Goal: Transaction & Acquisition: Purchase product/service

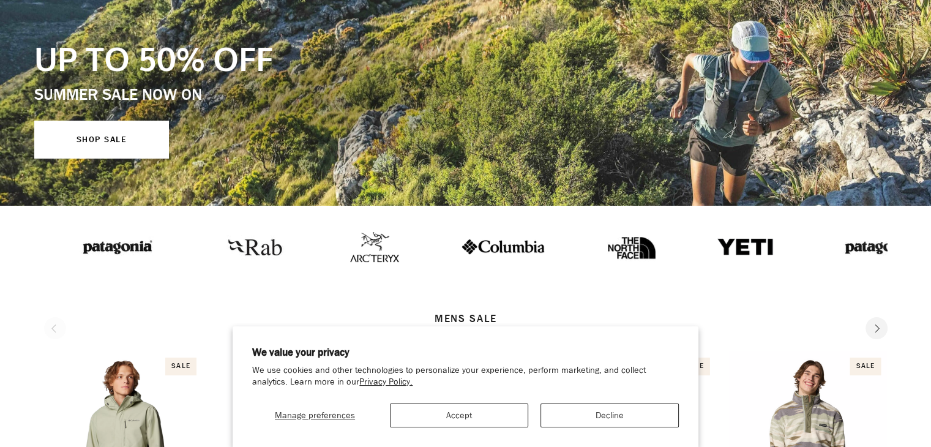
scroll to position [184, 0]
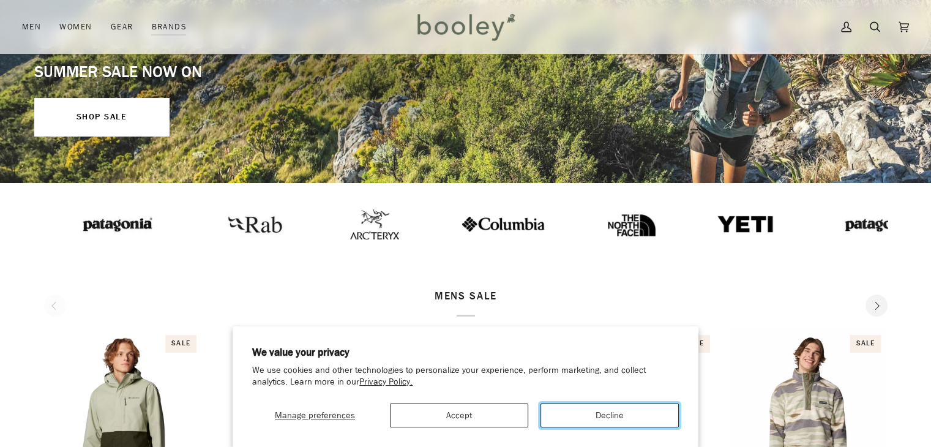
click at [603, 407] on button "Decline" at bounding box center [610, 416] width 138 height 24
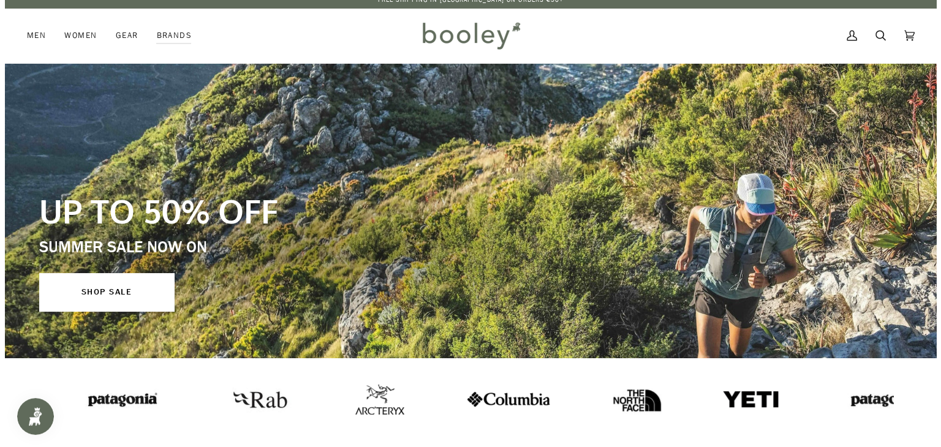
scroll to position [0, 0]
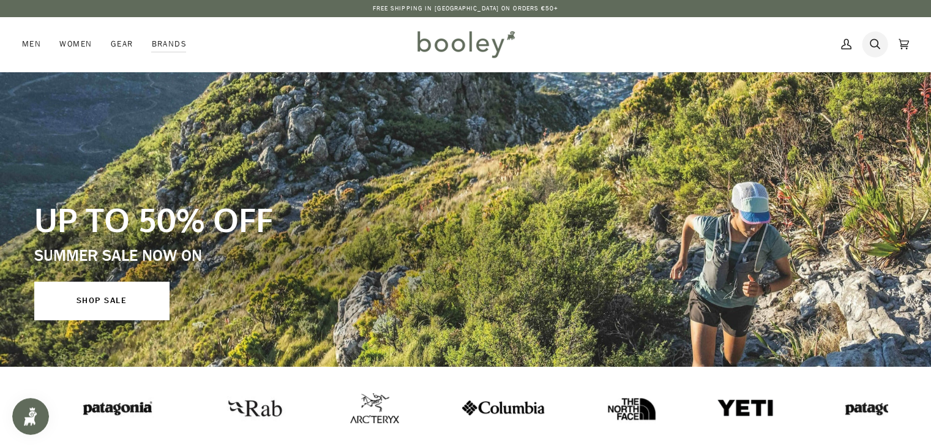
click at [873, 41] on icon at bounding box center [875, 44] width 10 height 18
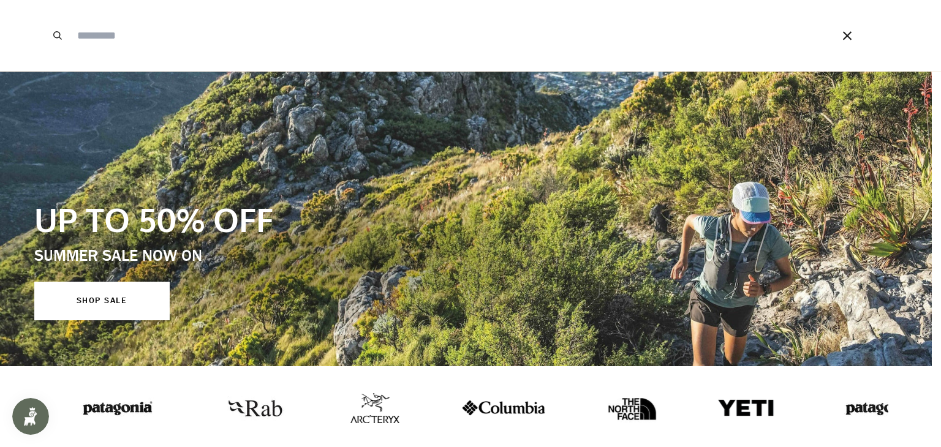
click at [233, 32] on input "Search our store" at bounding box center [437, 35] width 733 height 71
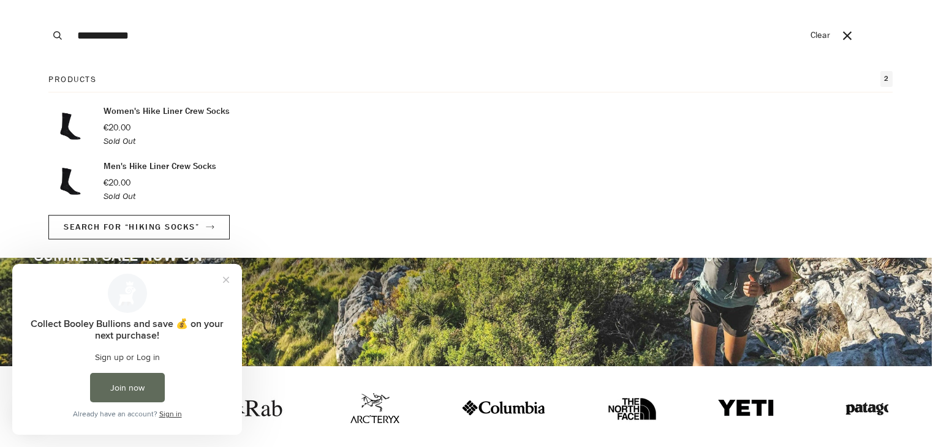
type input "**********"
click at [205, 165] on p "Men's Hike Liner Crew Socks" at bounding box center [159, 166] width 113 height 13
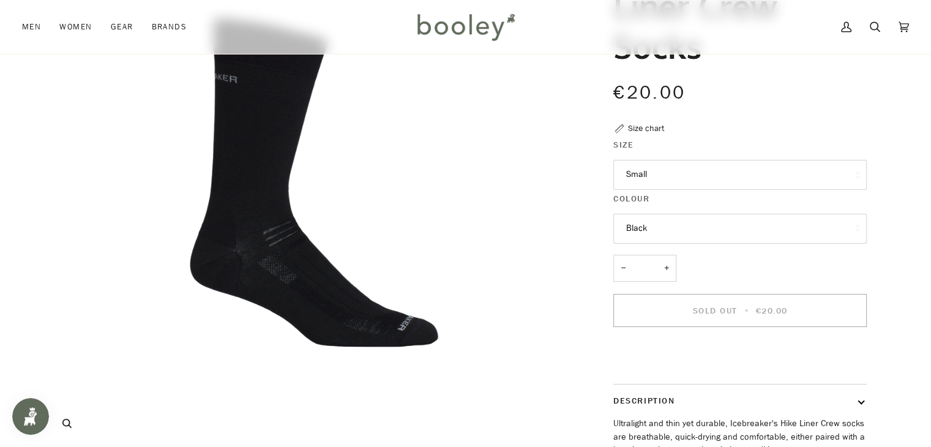
scroll to position [184, 0]
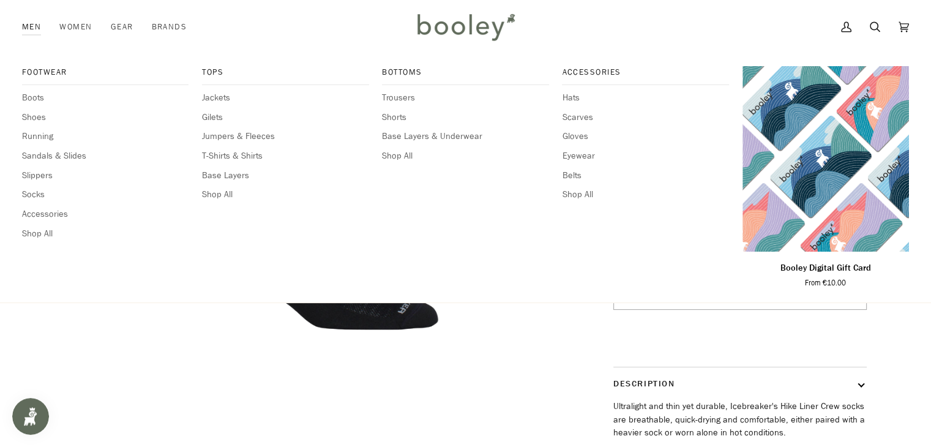
click at [32, 30] on link "Men" at bounding box center [36, 27] width 28 height 54
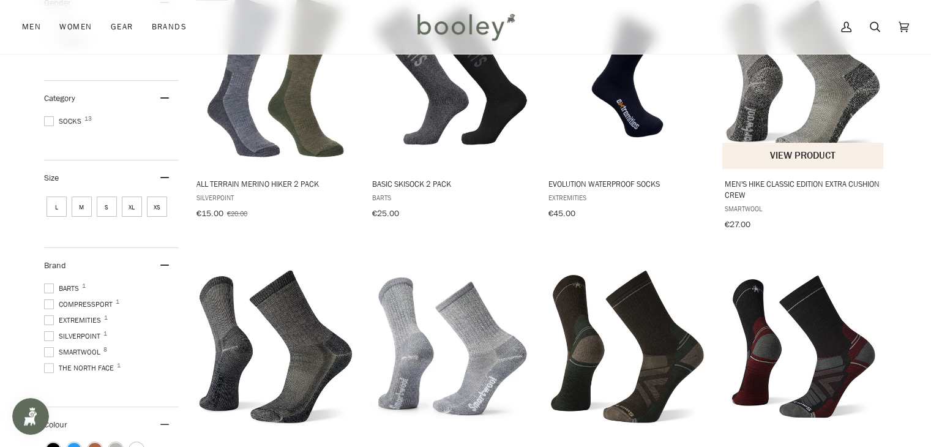
scroll to position [306, 0]
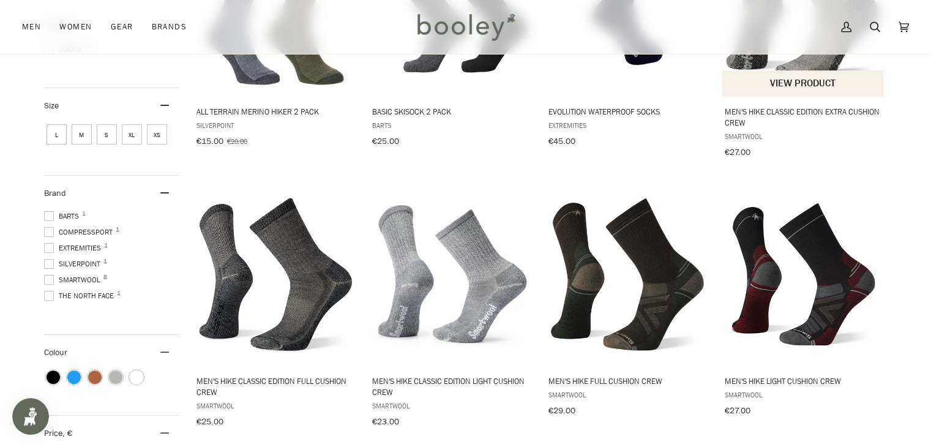
click at [787, 75] on button "View product" at bounding box center [803, 83] width 161 height 26
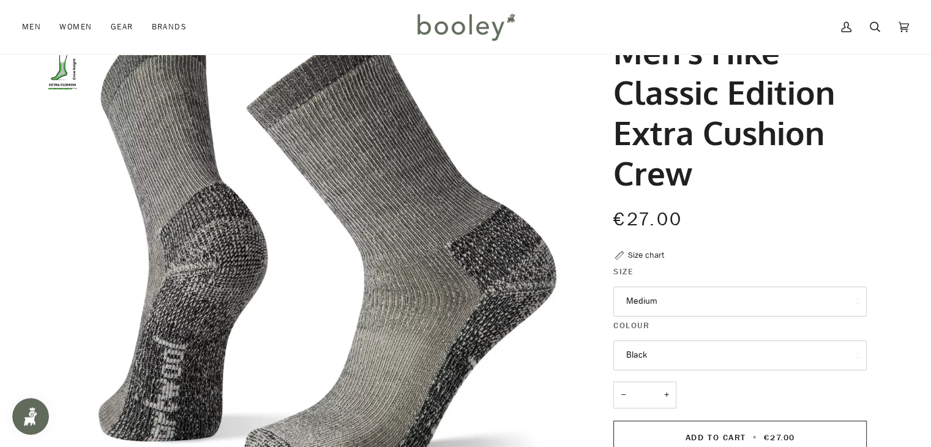
scroll to position [61, 0]
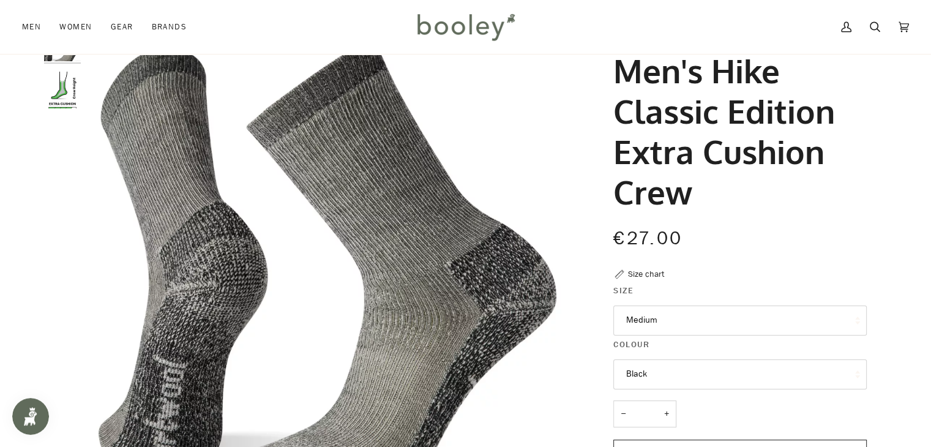
click at [70, 80] on img "Smartwool Men's Hike Classic Edition Extra Cushion Crew - Booley Galway" at bounding box center [62, 90] width 37 height 37
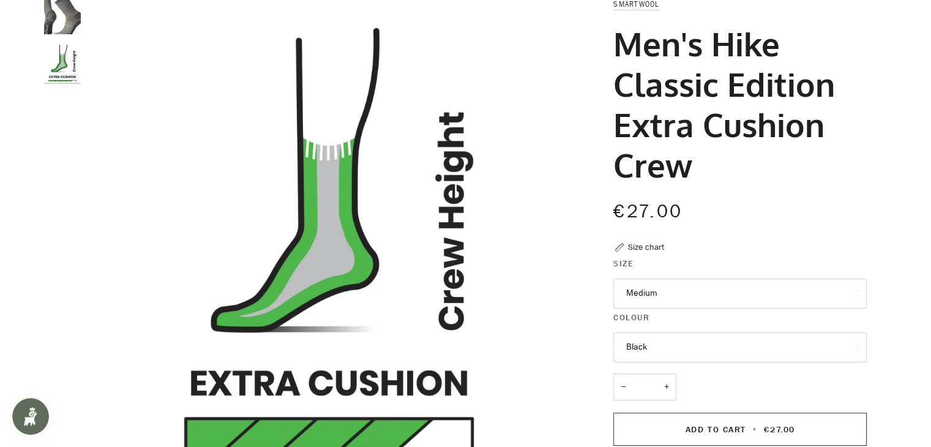
scroll to position [0, 0]
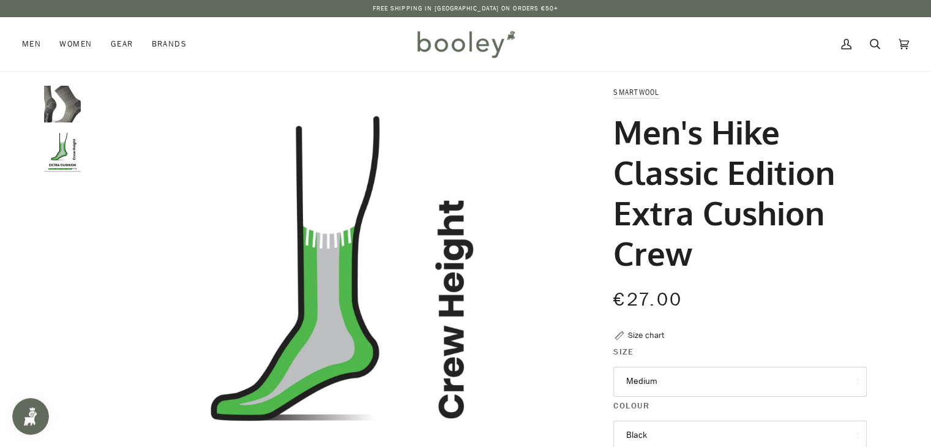
click at [64, 103] on img "Smartwool Men's Hike Classic Edition Extra Cushion Crew Black - Booley Galway" at bounding box center [62, 104] width 37 height 37
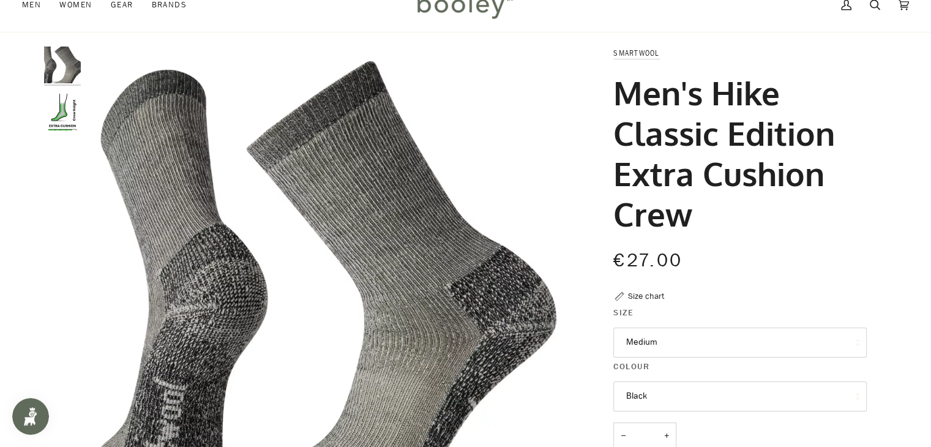
scroll to position [122, 0]
